Goal: Find specific page/section: Find specific page/section

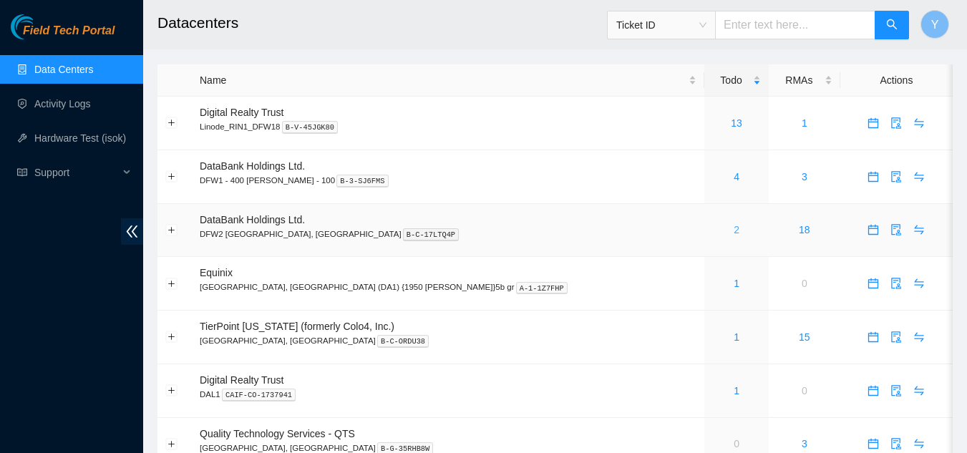
click at [733, 229] on link "2" at bounding box center [736, 229] width 6 height 11
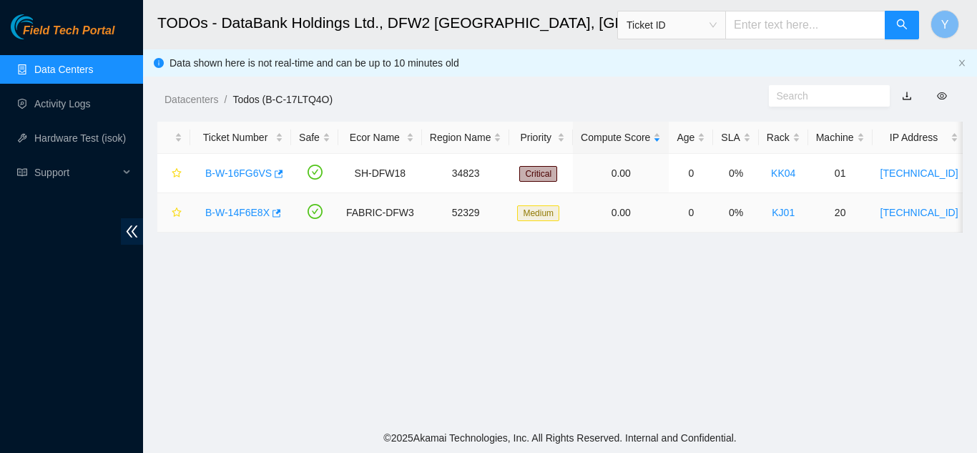
click at [226, 210] on link "B-W-14F6E8X" at bounding box center [237, 212] width 64 height 11
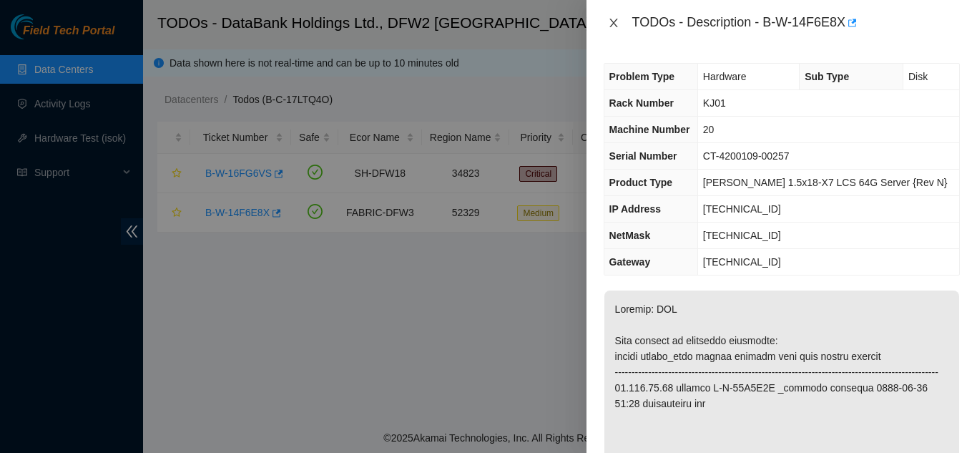
click at [608, 21] on icon "close" at bounding box center [613, 22] width 11 height 11
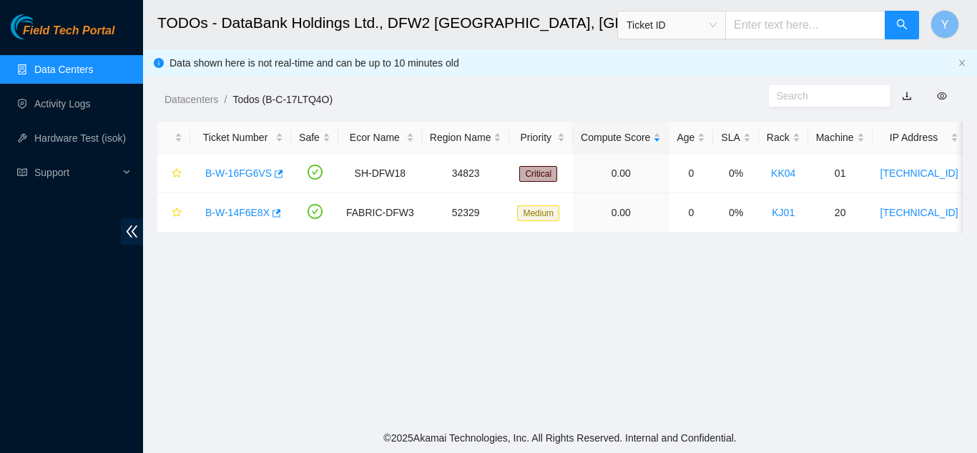
click at [49, 67] on link "Data Centers" at bounding box center [63, 69] width 59 height 11
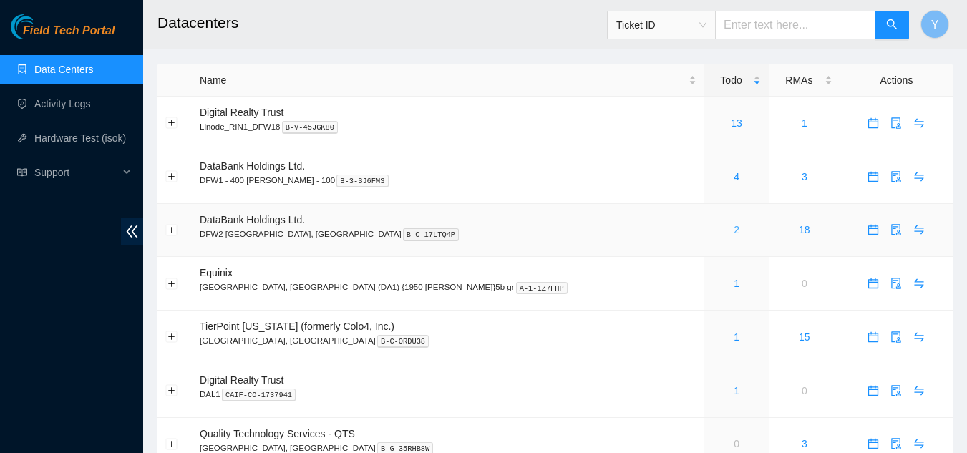
click at [733, 229] on link "2" at bounding box center [736, 229] width 6 height 11
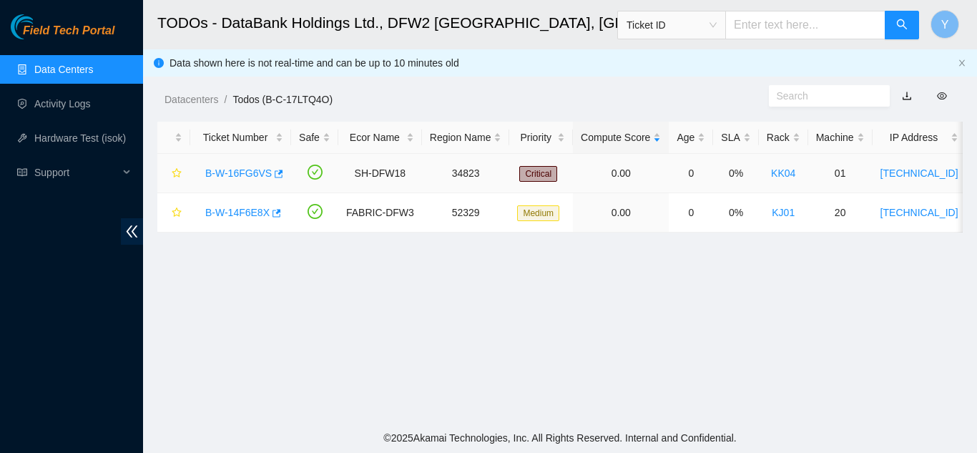
click at [240, 172] on link "B-W-16FG6VS" at bounding box center [238, 172] width 67 height 11
